Goal: Check status: Check status

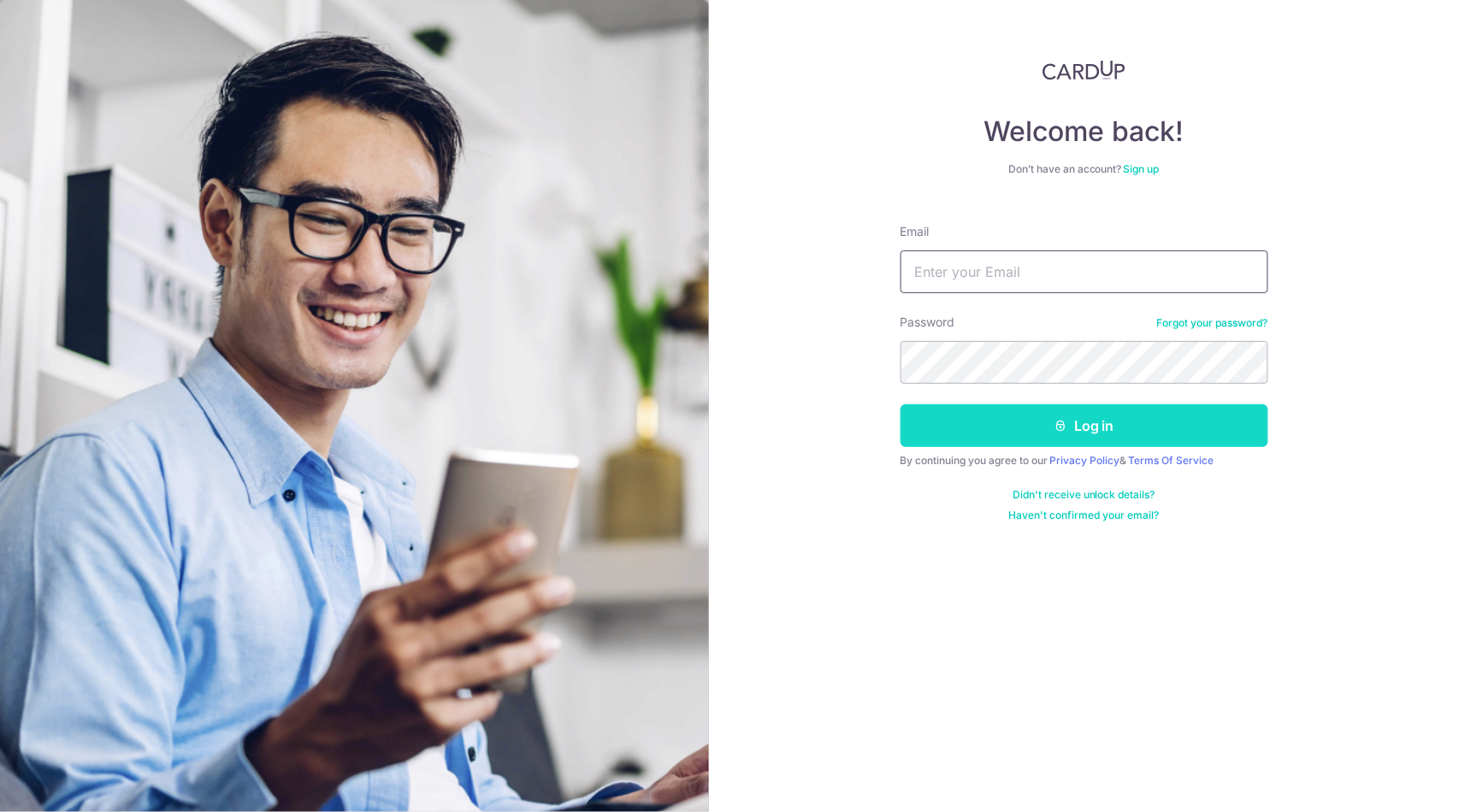
type input "[PERSON_NAME][EMAIL_ADDRESS][DOMAIN_NAME]"
click at [995, 422] on button "Log in" at bounding box center [1084, 425] width 368 height 43
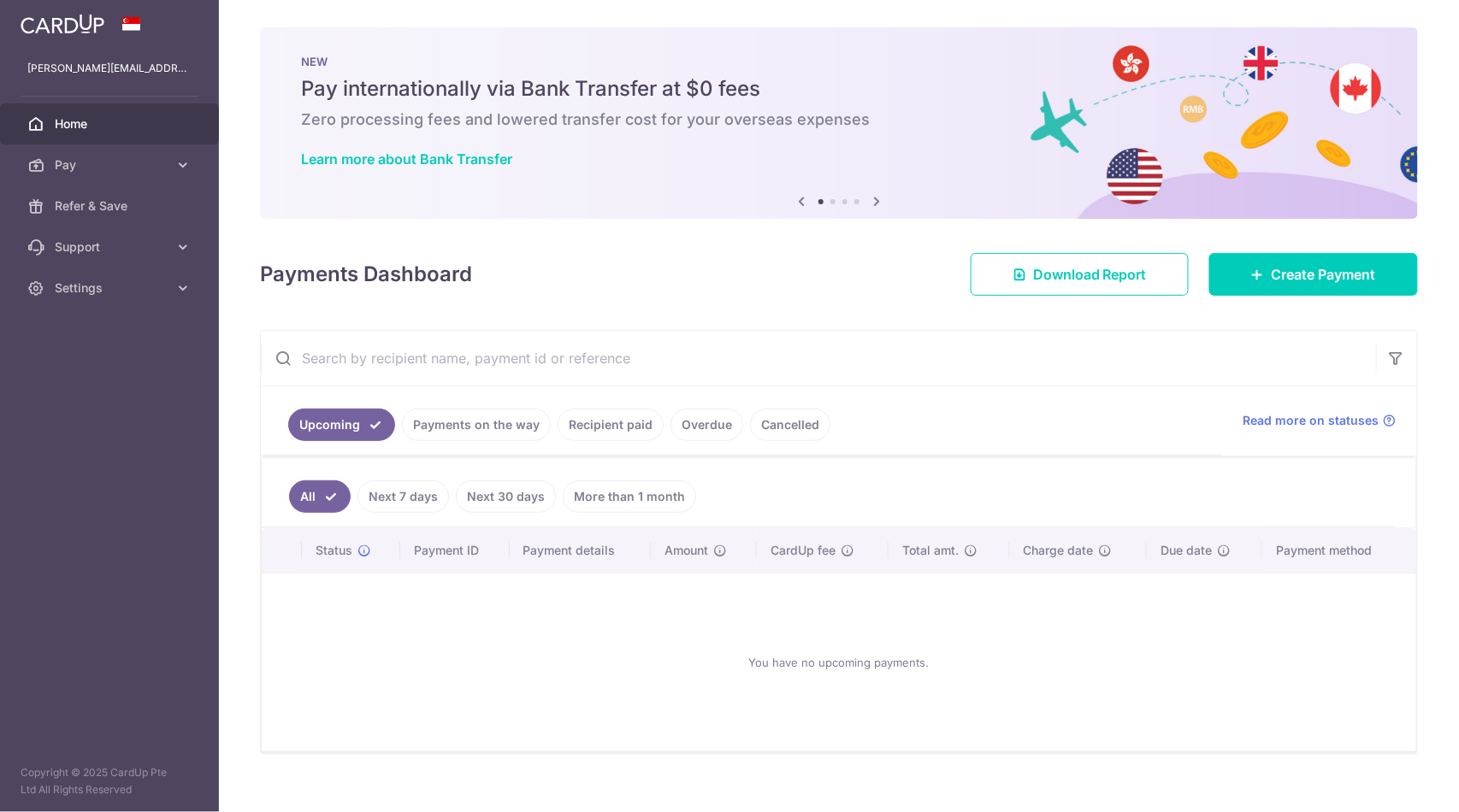
click at [445, 425] on link "Payments on the way" at bounding box center [476, 425] width 149 height 33
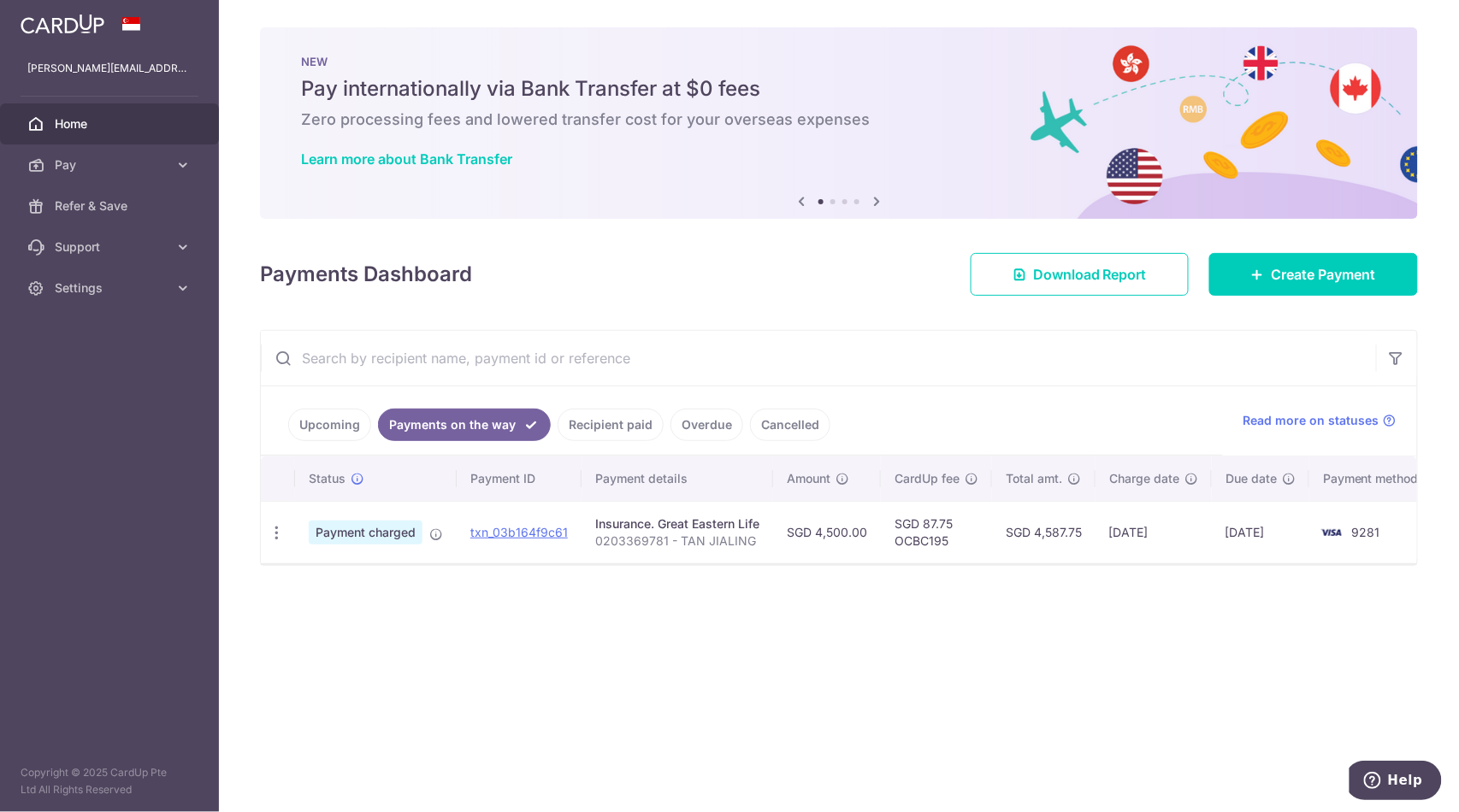
click at [635, 437] on link "Recipient paid" at bounding box center [610, 425] width 106 height 33
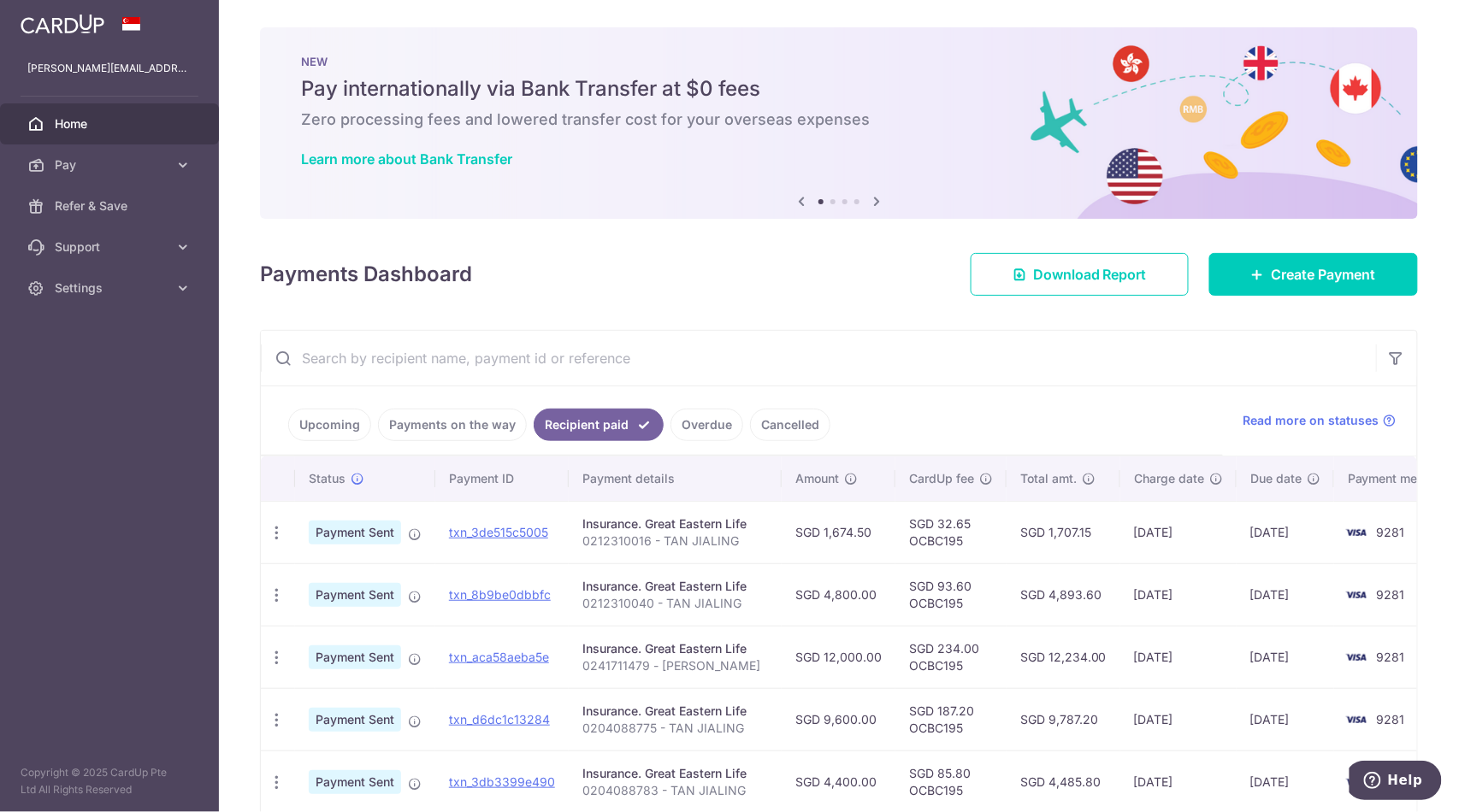
scroll to position [95, 0]
